Goal: Task Accomplishment & Management: Use online tool/utility

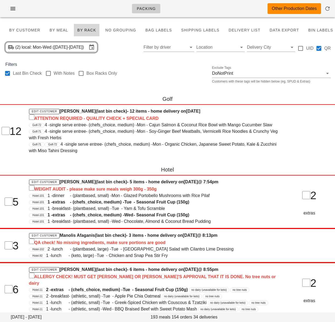
click at [137, 54] on div "(2) local: Mon-Wed (Sep 15-Sep 17) Filter by driver Location Delivery City UID …" at bounding box center [167, 47] width 335 height 17
click at [28, 30] on span "By Customer" at bounding box center [24, 30] width 31 height 4
click at [23, 29] on span "By Customer" at bounding box center [24, 30] width 31 height 4
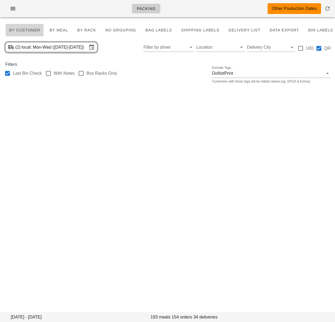
click at [26, 30] on span "By Customer" at bounding box center [24, 30] width 31 height 4
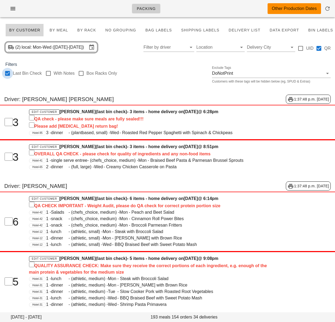
drag, startPoint x: 9, startPoint y: 74, endPoint x: 6, endPoint y: 72, distance: 3.1
click at [9, 74] on div at bounding box center [7, 73] width 9 height 9
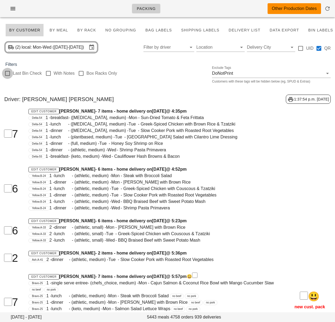
checkbox input "false"
click at [144, 93] on div "Driver: Andres Nakamura Diaz 1:37:54 p.m. 2025-09-15" at bounding box center [167, 99] width 335 height 18
click at [41, 48] on input "local: Mon-Wed (Sep 15-Sep 17)" at bounding box center [54, 47] width 65 height 9
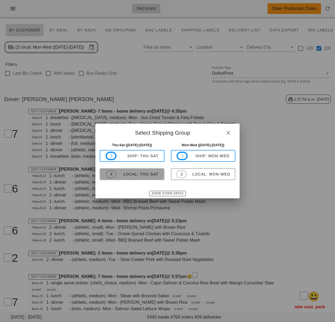
click at [152, 173] on div "local: Thu-Sat" at bounding box center [138, 174] width 42 height 4
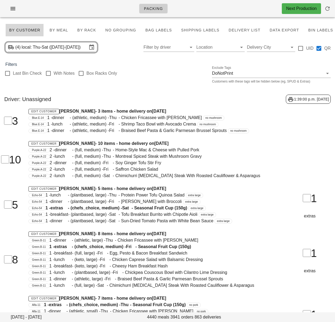
drag, startPoint x: 165, startPoint y: 86, endPoint x: 161, endPoint y: 86, distance: 3.2
click at [63, 48] on input "local: Thu-Sat (Sep 18-Sep 20)" at bounding box center [54, 47] width 65 height 9
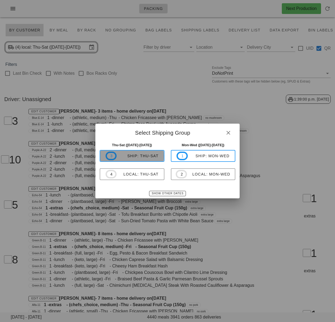
click at [146, 158] on div "ship: Thu-Sat" at bounding box center [138, 156] width 42 height 4
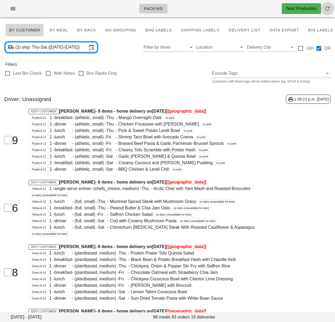
click at [327, 11] on icon "button" at bounding box center [327, 8] width 6 height 6
click at [171, 74] on div "Last Bin Check With Notes Box Racks Only Exclude Tags Customers with these tags…" at bounding box center [167, 76] width 335 height 17
click at [156, 76] on div "Last Bin Check With Notes Box Racks Only Exclude Tags Customers with these tags…" at bounding box center [167, 76] width 335 height 17
click at [166, 50] on input "Filter by driver" at bounding box center [164, 47] width 42 height 9
click at [163, 53] on div "Unassigned" at bounding box center [169, 51] width 42 height 5
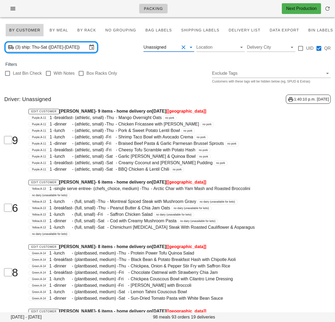
click at [162, 81] on div "Last Bin Check With Notes Box Racks Only Exclude Tags Customers with these tags…" at bounding box center [167, 76] width 335 height 17
click at [170, 75] on div "Last Bin Check With Notes Box Racks Only Exclude Tags Customers with these tags…" at bounding box center [167, 76] width 335 height 17
click at [149, 32] on span "Bag Labels" at bounding box center [158, 30] width 27 height 4
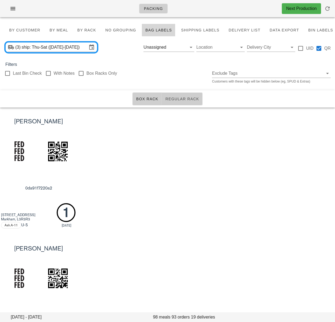
click at [184, 101] on span "Regular Rack" at bounding box center [182, 99] width 34 height 4
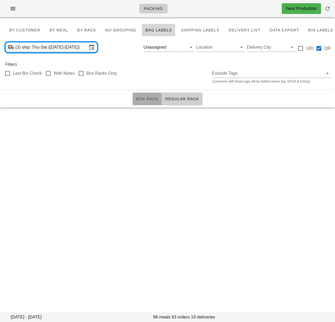
click at [153, 99] on span "Box Rack" at bounding box center [147, 99] width 23 height 4
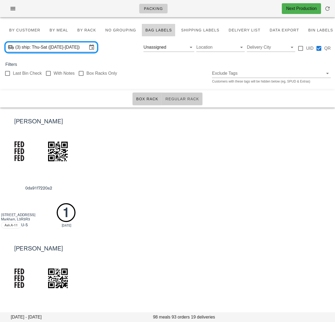
click at [182, 99] on span "Regular Rack" at bounding box center [182, 99] width 34 height 4
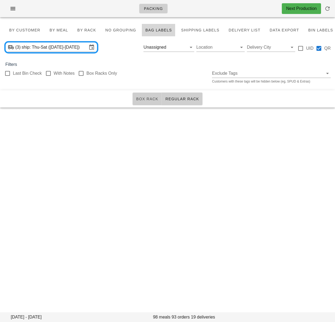
click at [150, 99] on span "Box Rack" at bounding box center [147, 99] width 23 height 4
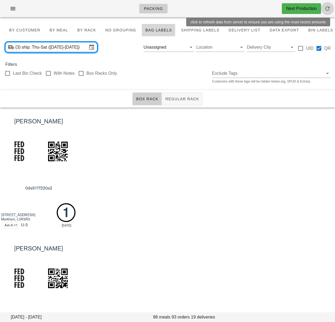
click at [325, 10] on icon "button" at bounding box center [327, 8] width 6 height 6
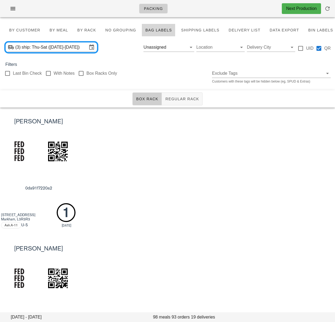
click at [113, 136] on div "Jiyoon J 0da91f7220a2 82 Larksmere Crt Markham, L3R3R3 Ash.A-11 U -5 1 17/9/25" at bounding box center [167, 170] width 335 height 127
click at [217, 183] on div "Jiyoon J 0da91f7220a2 82 Larksmere Crt Markham, L3R3R3 Ash.A-11 U -5 1 17/9/25" at bounding box center [167, 170] width 335 height 127
